Goal: Entertainment & Leisure: Consume media (video, audio)

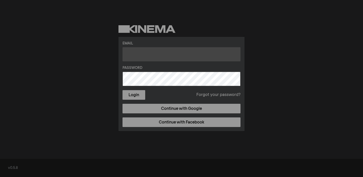
click at [171, 54] on input "text" at bounding box center [181, 54] width 118 height 14
type input "[EMAIL_ADDRESS][DOMAIN_NAME]"
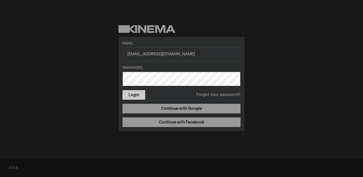
click at [137, 93] on button "Login" at bounding box center [133, 95] width 23 height 10
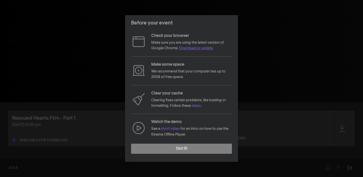
click at [192, 49] on link "Download or update" at bounding box center [196, 48] width 34 height 4
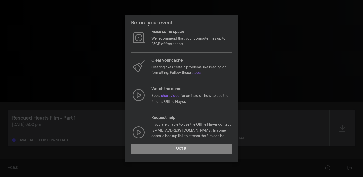
scroll to position [33, 0]
click at [196, 73] on link "steps" at bounding box center [195, 73] width 9 height 4
click at [172, 96] on link "short video" at bounding box center [170, 96] width 19 height 4
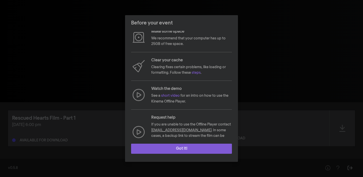
click at [184, 147] on button "Got it!" at bounding box center [181, 148] width 101 height 10
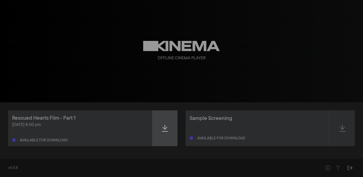
click at [164, 129] on icon at bounding box center [165, 128] width 6 height 8
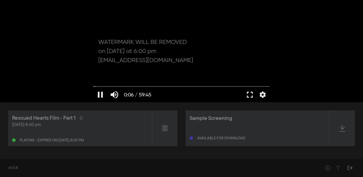
click at [159, 83] on div at bounding box center [181, 51] width 181 height 102
click at [101, 92] on button "play_arrow" at bounding box center [100, 94] width 14 height 15
click at [250, 95] on button "fullscreen" at bounding box center [250, 94] width 14 height 15
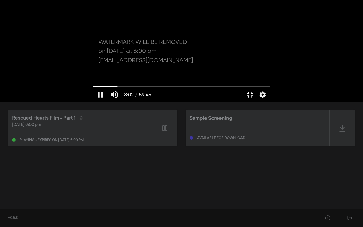
type input "482.71021"
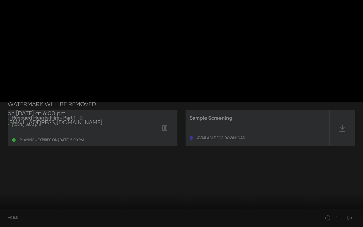
click at [333, 176] on button "fullscreen_exit" at bounding box center [340, 219] width 14 height 15
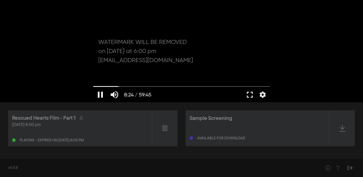
click at [99, 95] on button "pause" at bounding box center [100, 94] width 14 height 15
type input "504.267327"
